Goal: Task Accomplishment & Management: Manage account settings

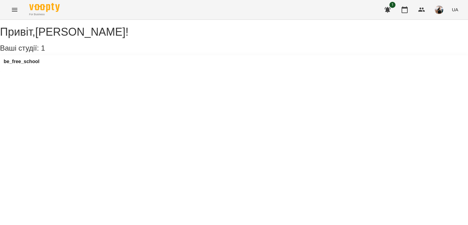
click at [34, 68] on div "be_free_school" at bounding box center [22, 63] width 36 height 9
click at [34, 64] on h3 "be_free_school" at bounding box center [22, 61] width 36 height 5
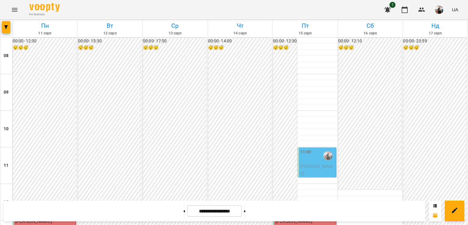
click at [316, 163] on span "[PERSON_NAME]" at bounding box center [316, 169] width 33 height 13
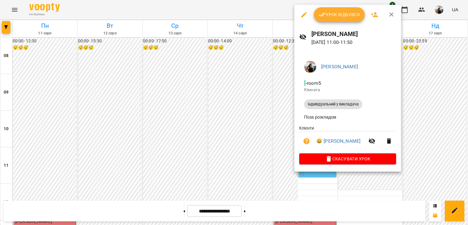
click at [272, 13] on div at bounding box center [234, 112] width 468 height 225
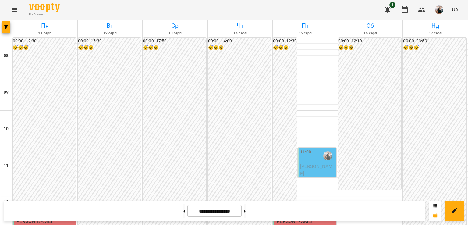
scroll to position [101, 0]
click at [309, 149] on div "11:00" at bounding box center [317, 156] width 35 height 14
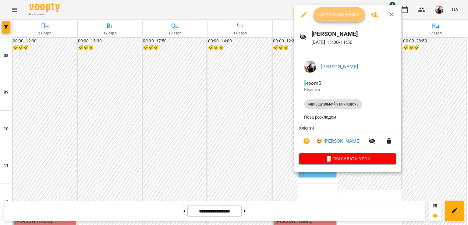
click at [332, 14] on span "Урок відбувся" at bounding box center [339, 14] width 41 height 7
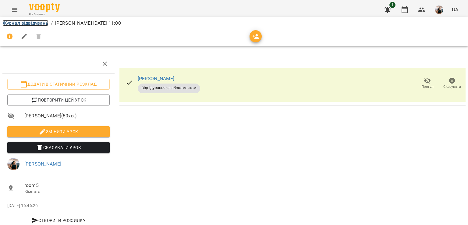
click at [29, 23] on link "Журнал відвідувань" at bounding box center [25, 23] width 46 height 6
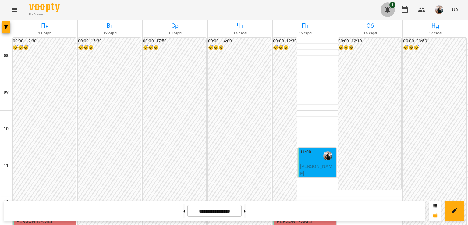
click at [388, 6] on icon "button" at bounding box center [387, 9] width 7 height 7
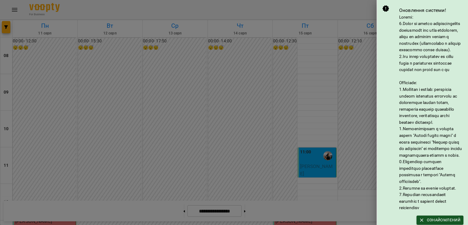
click at [324, 13] on div at bounding box center [234, 112] width 468 height 225
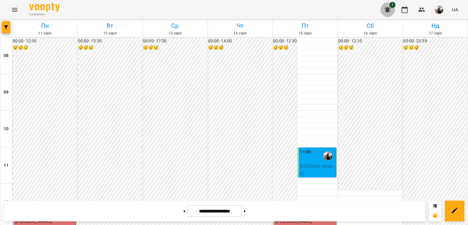
click at [390, 8] on icon "button" at bounding box center [388, 10] width 6 height 6
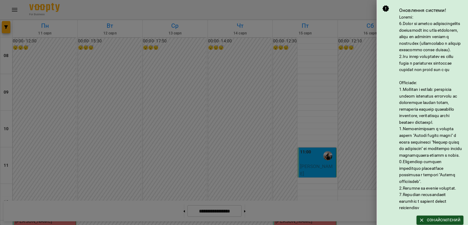
click at [343, 8] on div at bounding box center [234, 112] width 468 height 225
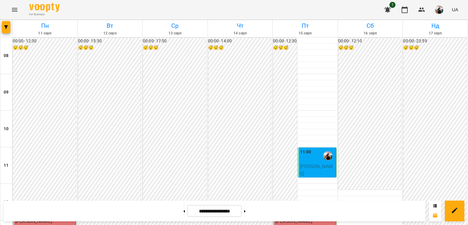
click at [305, 167] on span "[PERSON_NAME]" at bounding box center [316, 169] width 33 height 13
